Goal: Task Accomplishment & Management: Use online tool/utility

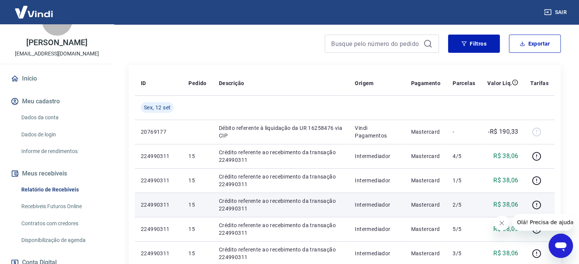
scroll to position [97, 0]
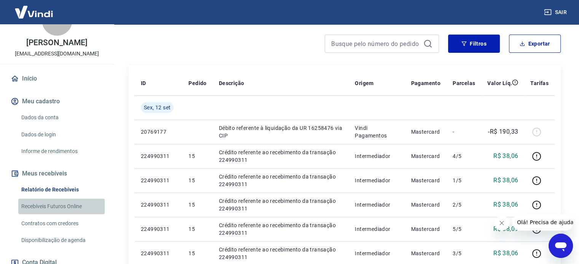
click at [62, 205] on link "Recebíveis Futuros Online" at bounding box center [61, 207] width 86 height 16
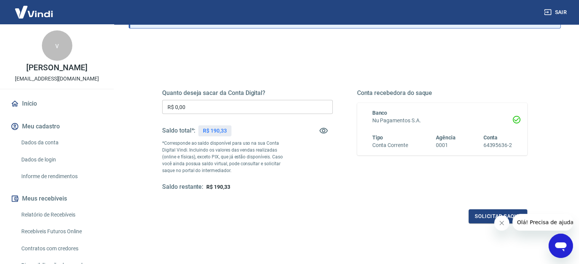
scroll to position [67, 0]
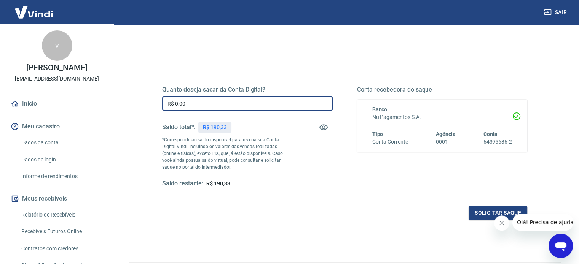
click at [239, 102] on input "R$ 0,00" at bounding box center [247, 104] width 170 height 14
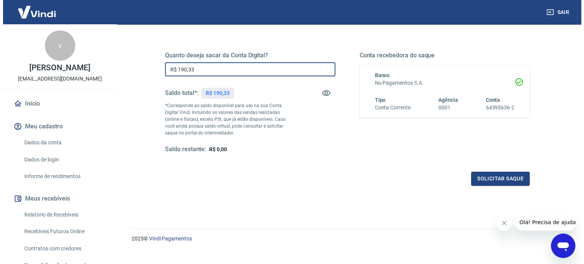
scroll to position [102, 0]
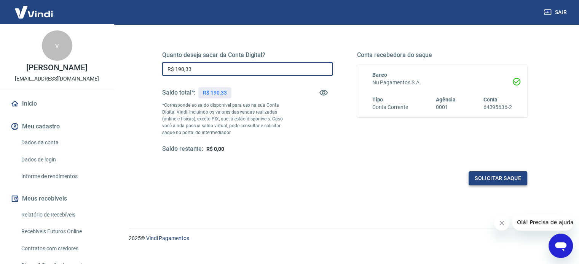
type input "R$ 190,33"
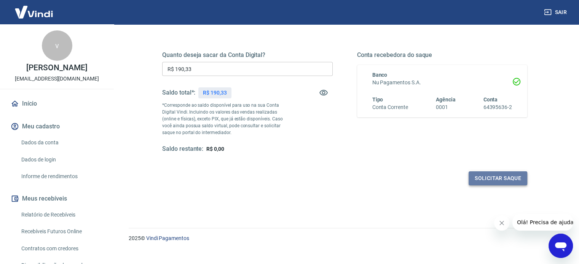
click at [497, 181] on button "Solicitar saque" at bounding box center [497, 179] width 59 height 14
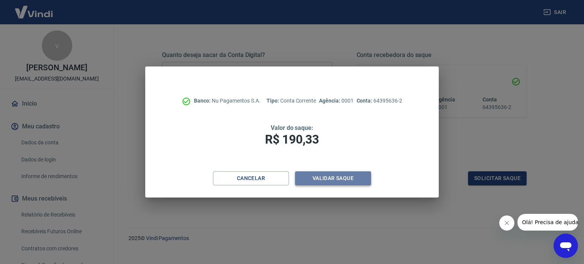
click at [320, 177] on button "Validar saque" at bounding box center [333, 179] width 76 height 14
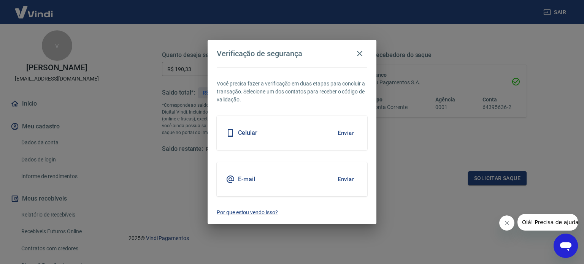
click at [275, 135] on div "Celular Enviar" at bounding box center [292, 133] width 151 height 34
click at [345, 132] on button "Enviar" at bounding box center [346, 133] width 25 height 16
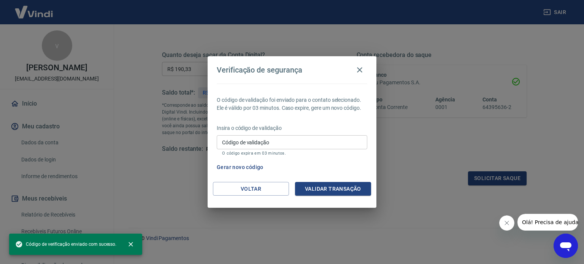
click at [257, 152] on p "O código expira em 03 minutos." at bounding box center [292, 153] width 140 height 5
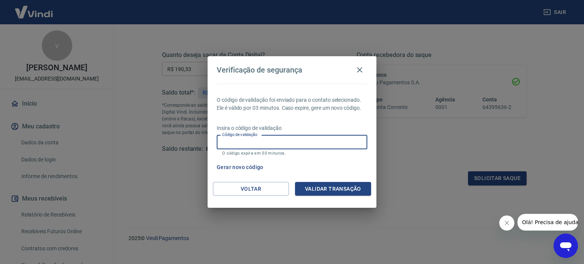
click at [259, 145] on input "Código de validação" at bounding box center [292, 142] width 151 height 14
click at [315, 189] on button "Validar transação" at bounding box center [333, 189] width 76 height 14
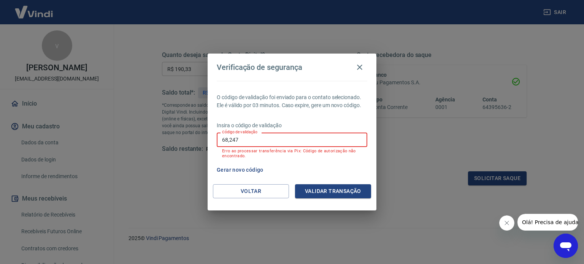
click at [304, 140] on input "68,247" at bounding box center [292, 140] width 151 height 14
type input "680247"
click at [327, 189] on button "Validar transação" at bounding box center [333, 192] width 76 height 14
click at [302, 137] on input "680247" at bounding box center [292, 140] width 151 height 14
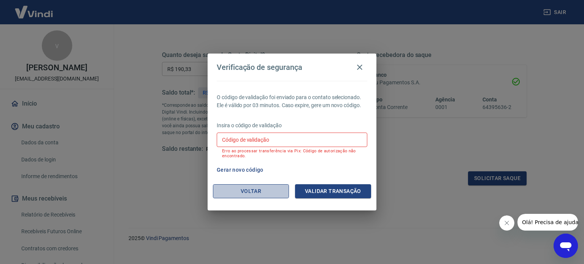
click at [267, 188] on button "Voltar" at bounding box center [251, 192] width 76 height 14
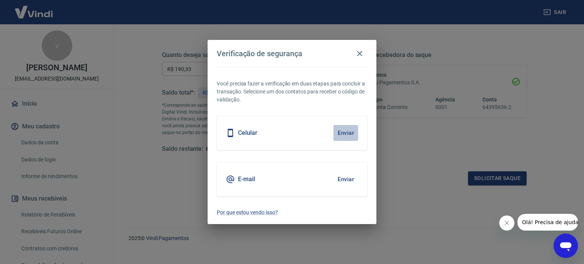
click at [350, 134] on button "Enviar" at bounding box center [346, 133] width 25 height 16
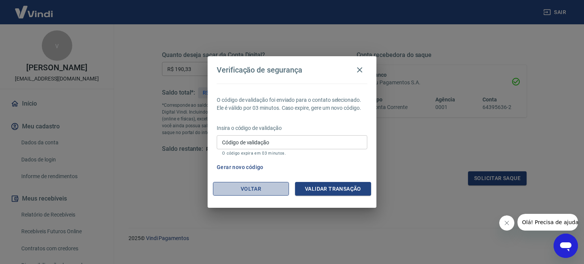
click at [273, 185] on button "Voltar" at bounding box center [251, 189] width 76 height 14
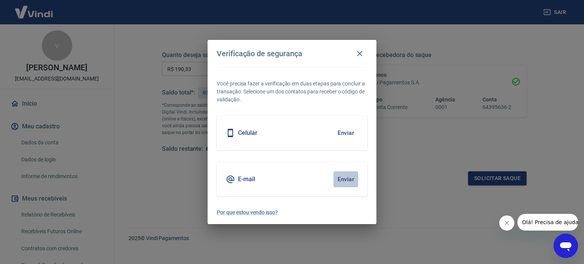
click at [342, 179] on button "Enviar" at bounding box center [346, 180] width 25 height 16
click at [347, 132] on button "Enviar" at bounding box center [346, 133] width 25 height 16
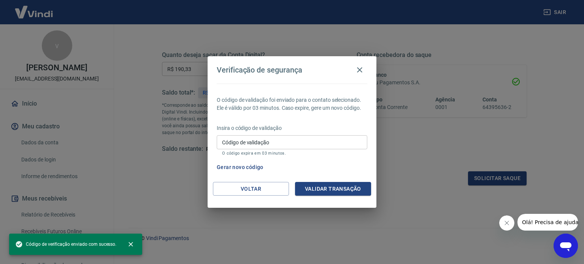
click at [288, 153] on p "O código expira em 03 minutos." at bounding box center [292, 153] width 140 height 5
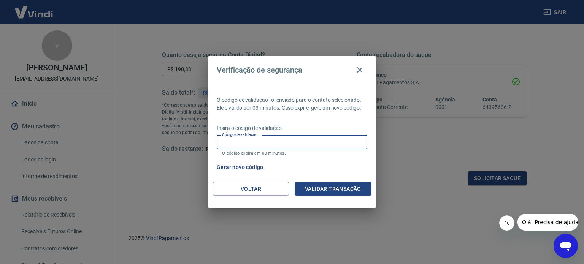
click at [295, 140] on input "Código de validação" at bounding box center [292, 142] width 151 height 14
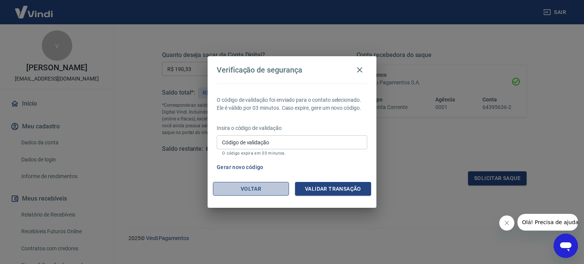
click at [254, 186] on button "Voltar" at bounding box center [251, 189] width 76 height 14
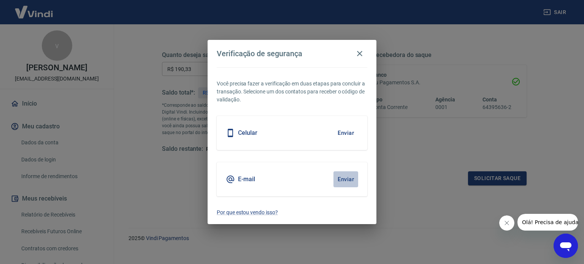
click at [349, 180] on button "Enviar" at bounding box center [346, 180] width 25 height 16
